Goal: Check status

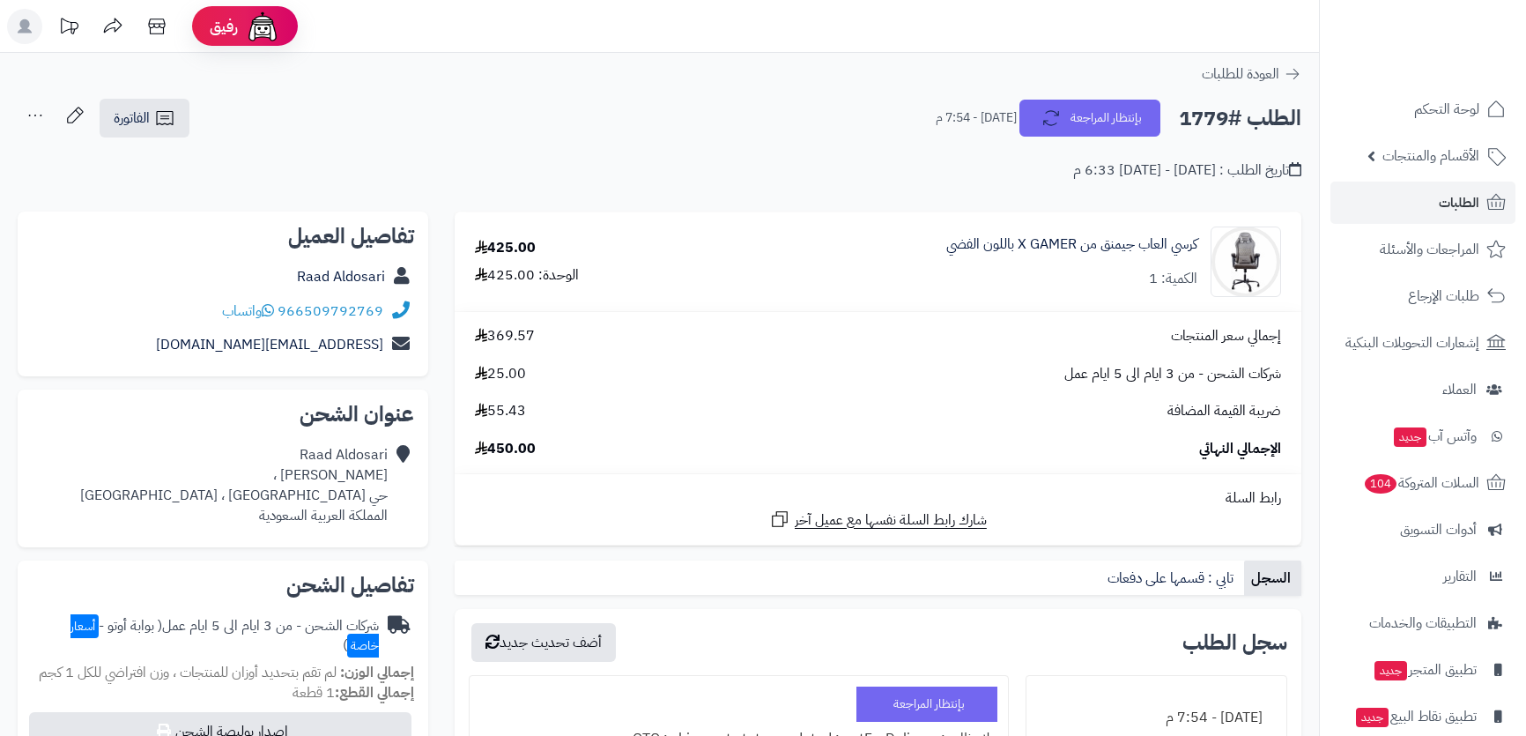
scroll to position [159, 0]
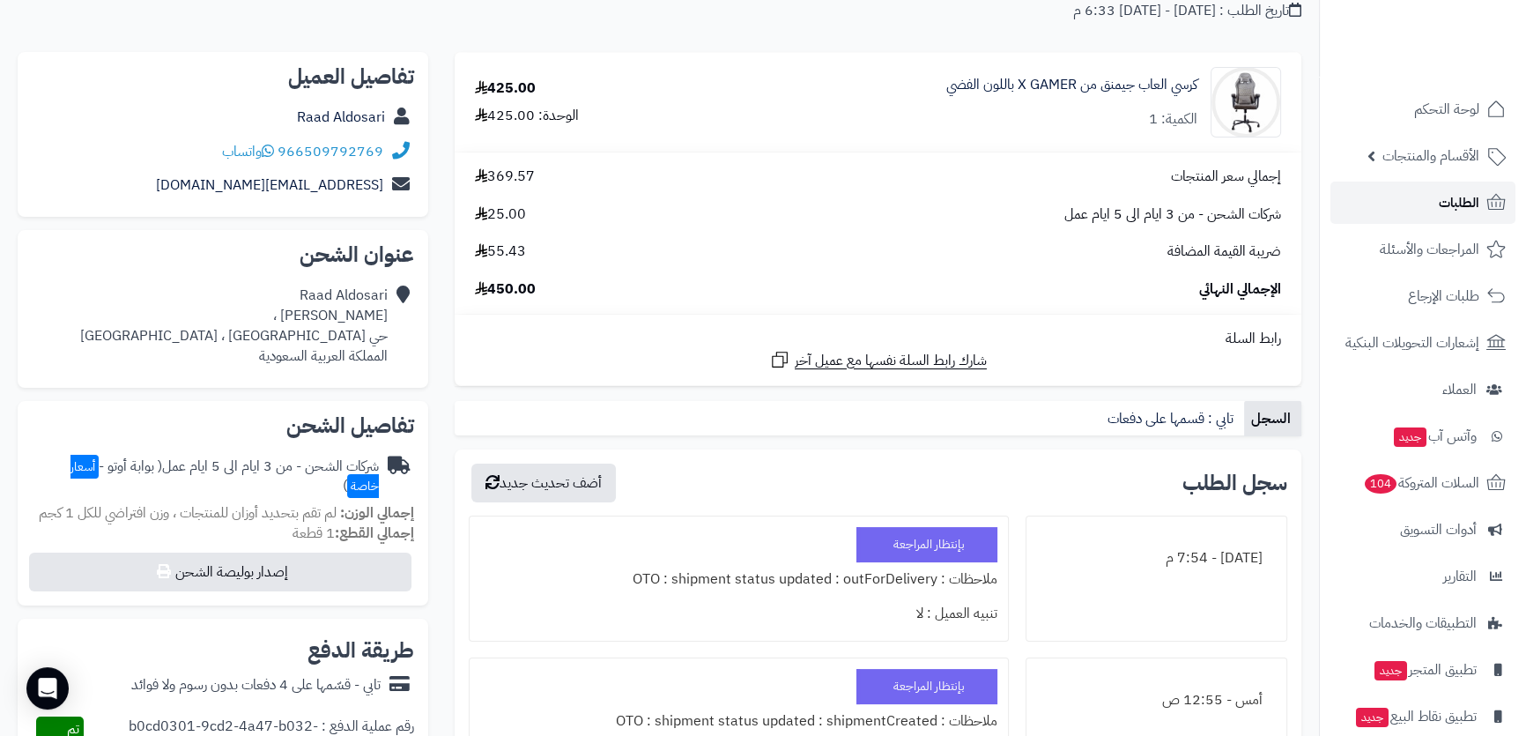
click at [1465, 182] on link "الطلبات" at bounding box center [1422, 202] width 185 height 42
click at [1460, 193] on span "الطلبات" at bounding box center [1458, 202] width 41 height 25
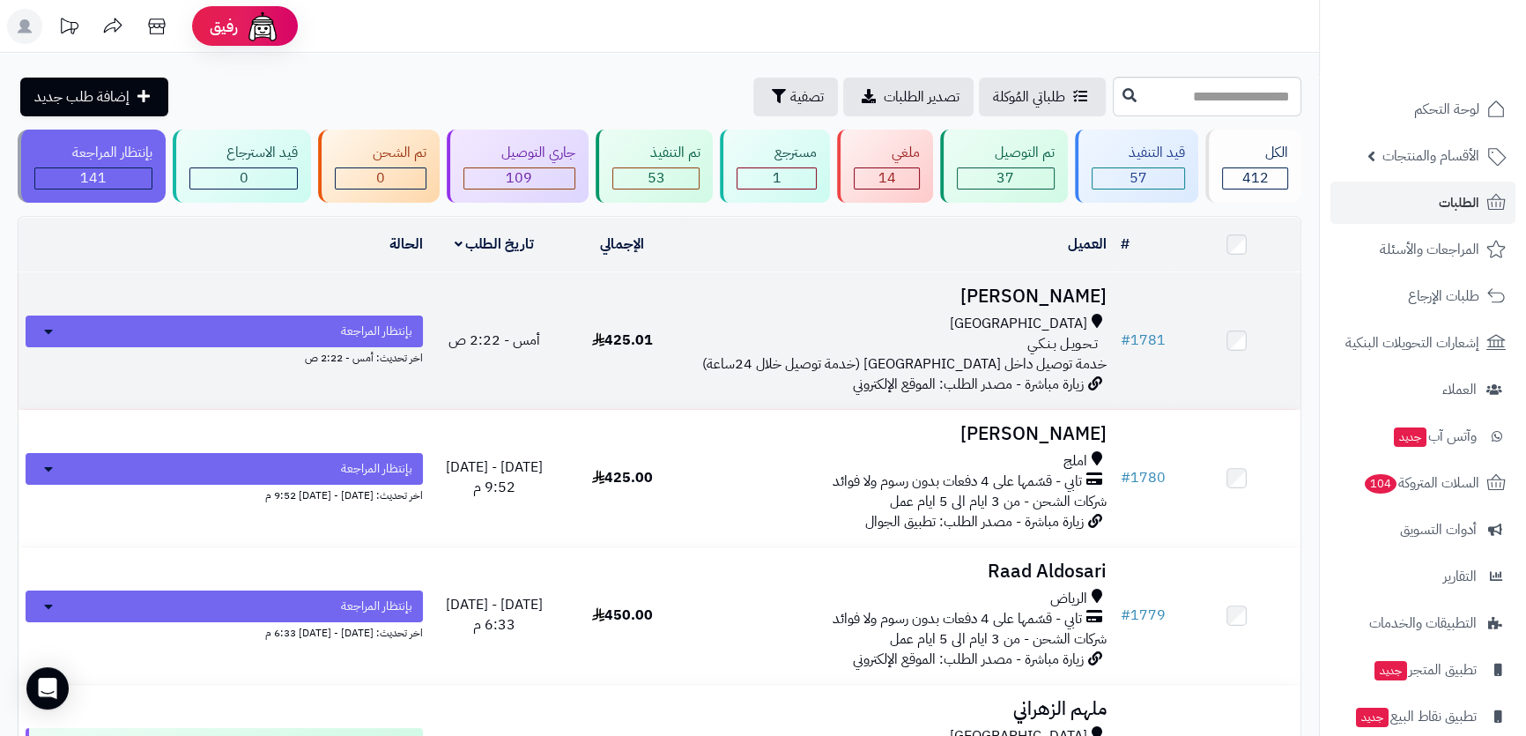
click at [894, 314] on div "جدة" at bounding box center [899, 324] width 413 height 20
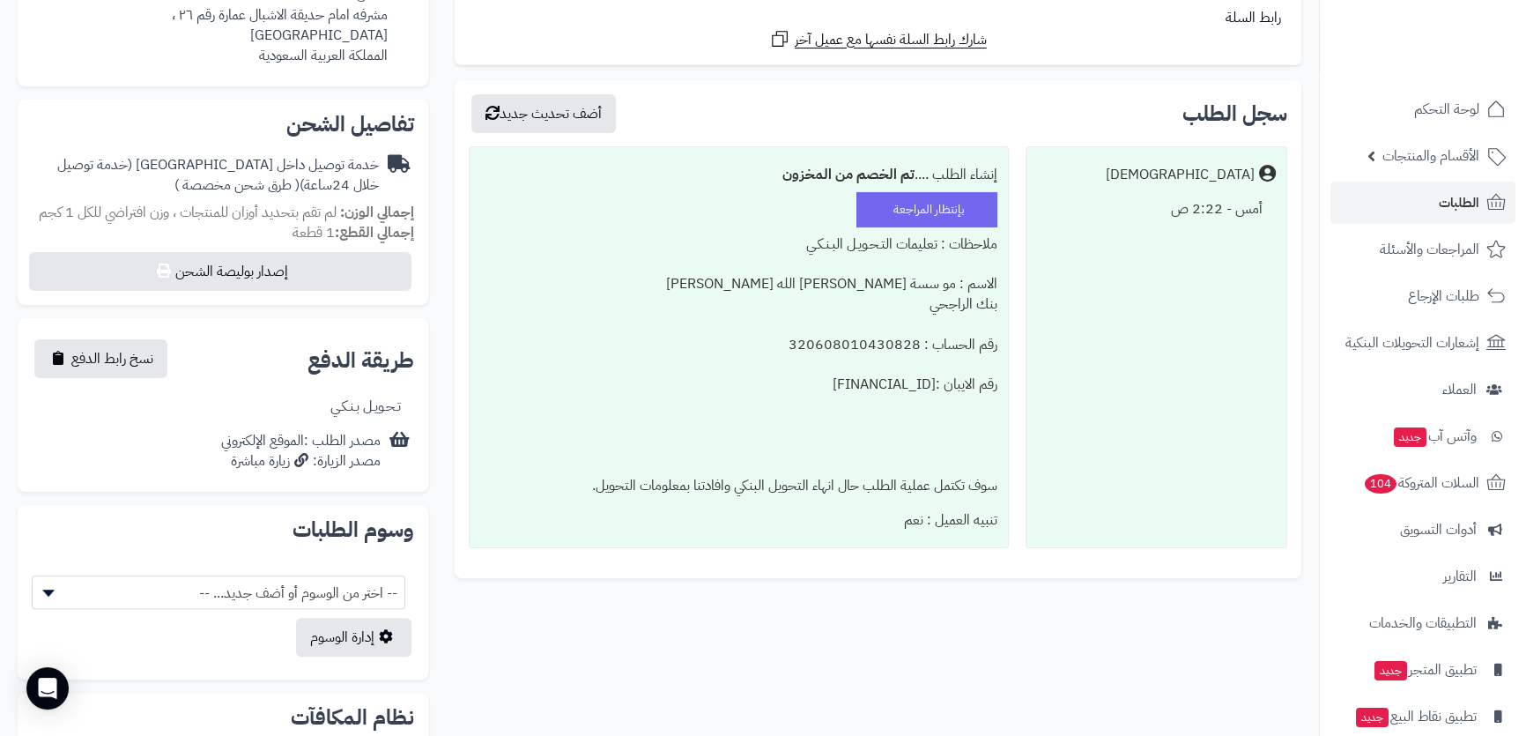
scroll to position [240, 0]
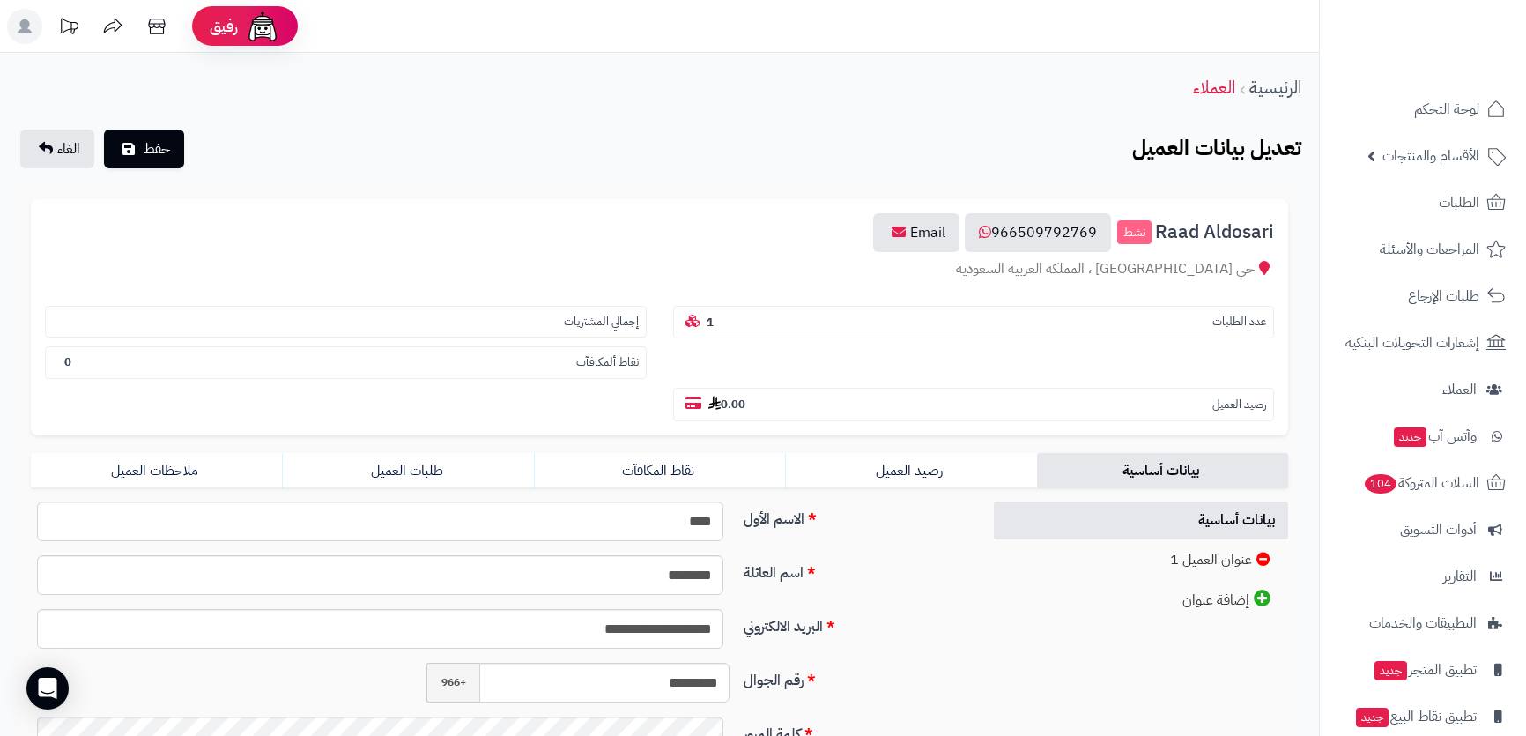
scroll to position [79, 0]
